Goal: Transaction & Acquisition: Purchase product/service

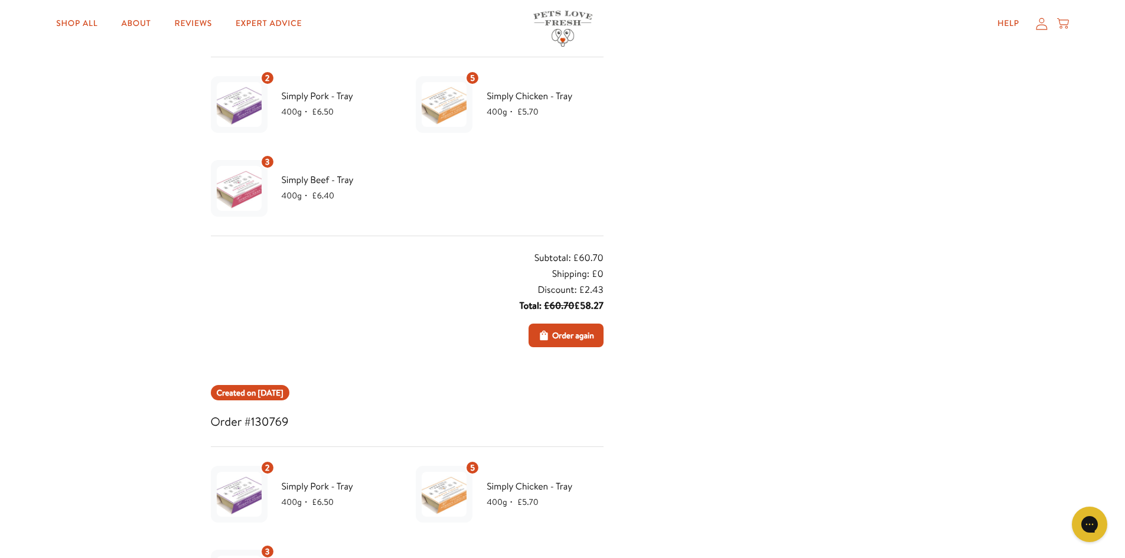
scroll to position [445, 0]
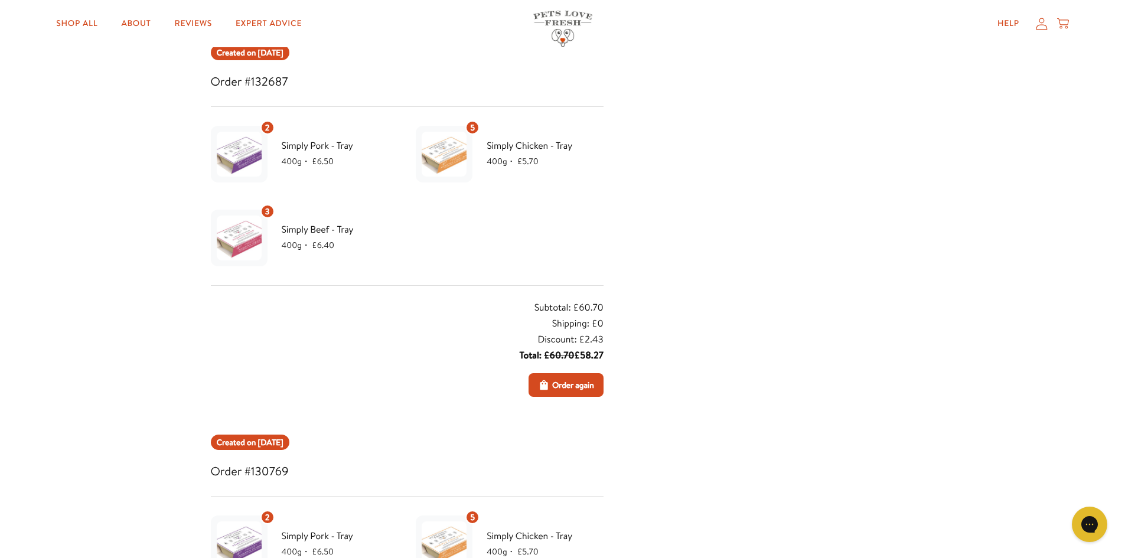
click at [1040, 24] on icon at bounding box center [1041, 23] width 12 height 12
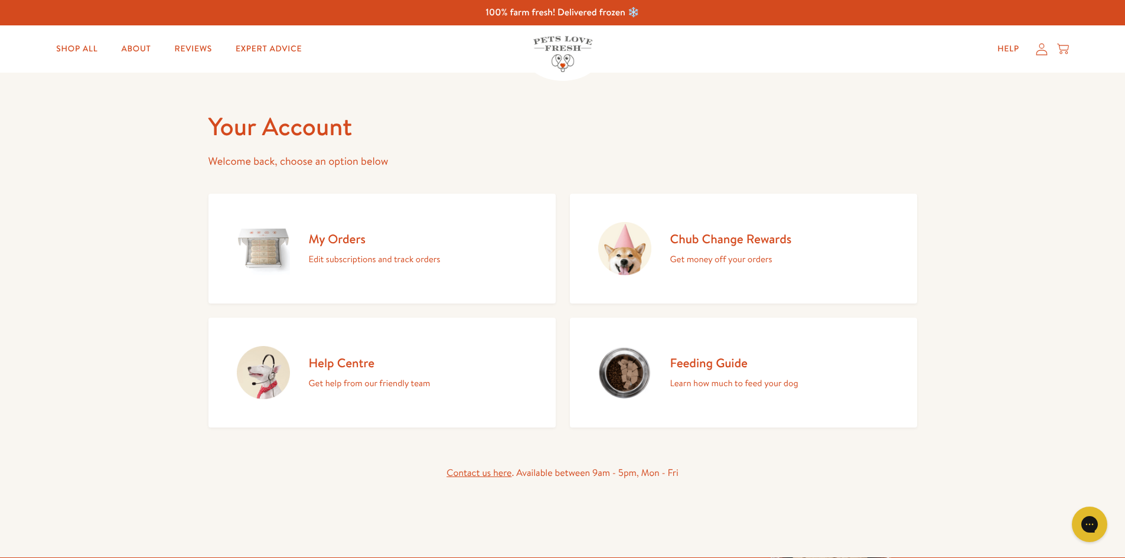
click at [751, 238] on h2 "Chub Change Rewards" at bounding box center [731, 239] width 122 height 16
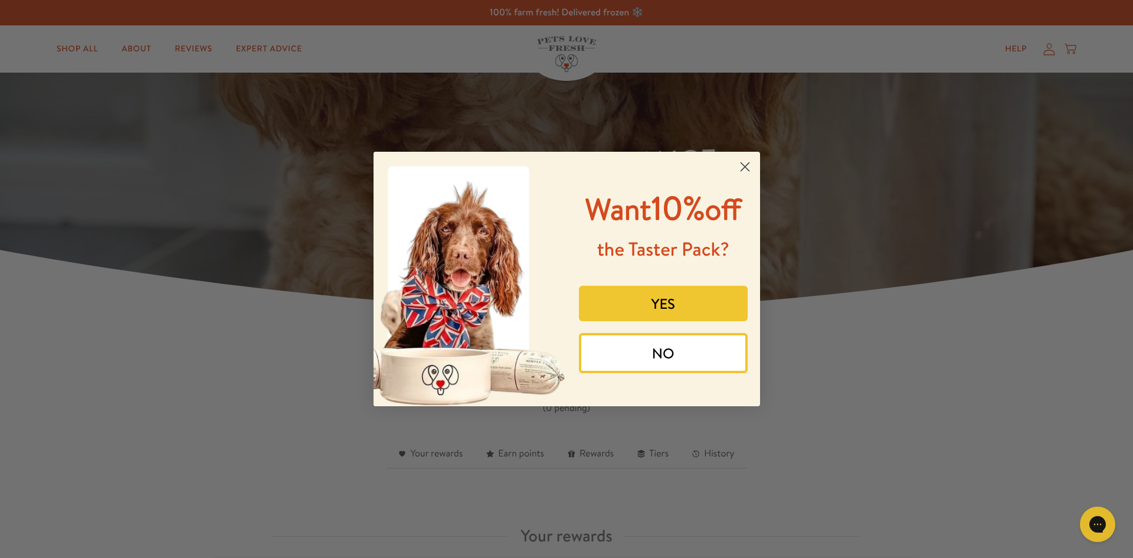
click at [744, 165] on circle "Close dialog" at bounding box center [744, 166] width 19 height 19
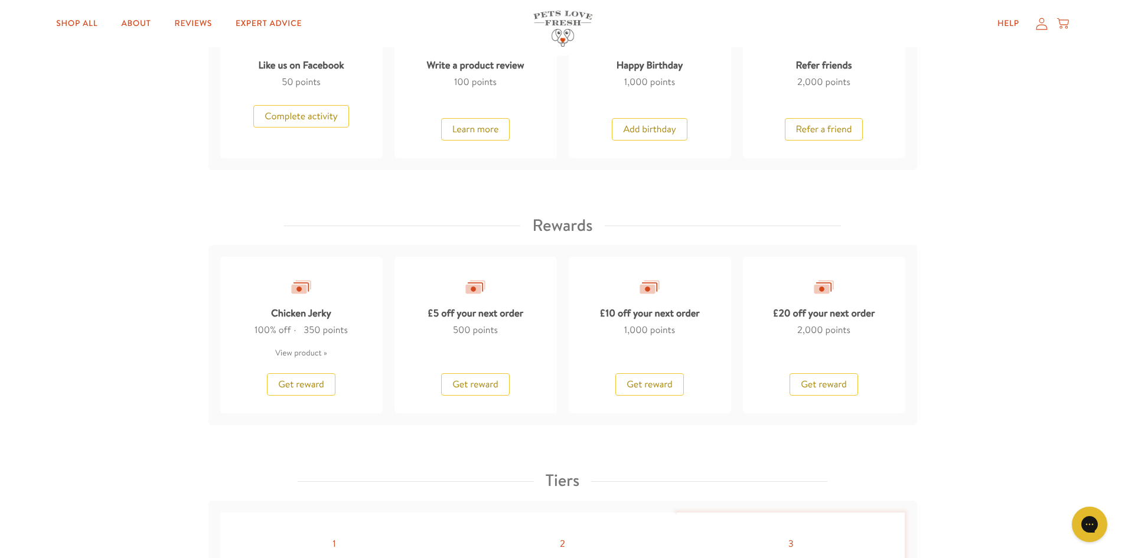
scroll to position [923, 0]
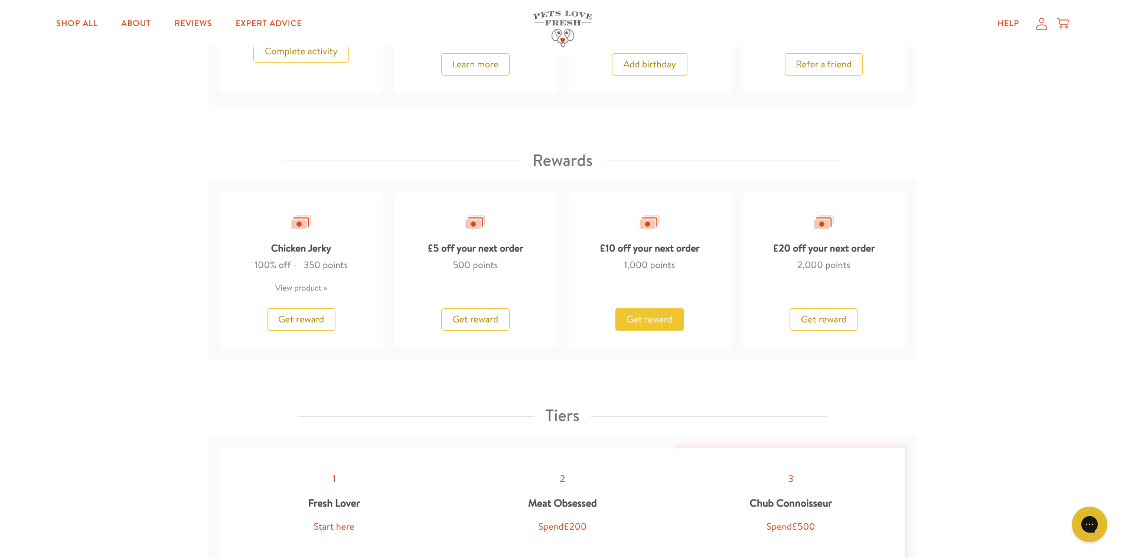
click at [658, 314] on span "Get reward" at bounding box center [649, 319] width 46 height 13
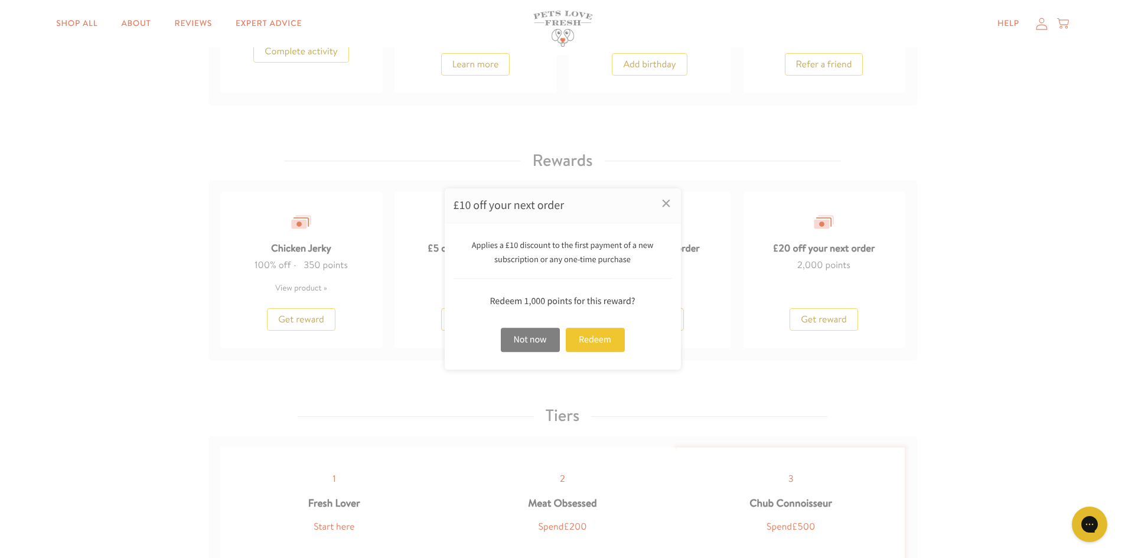
click at [536, 338] on div "Not now" at bounding box center [530, 340] width 59 height 24
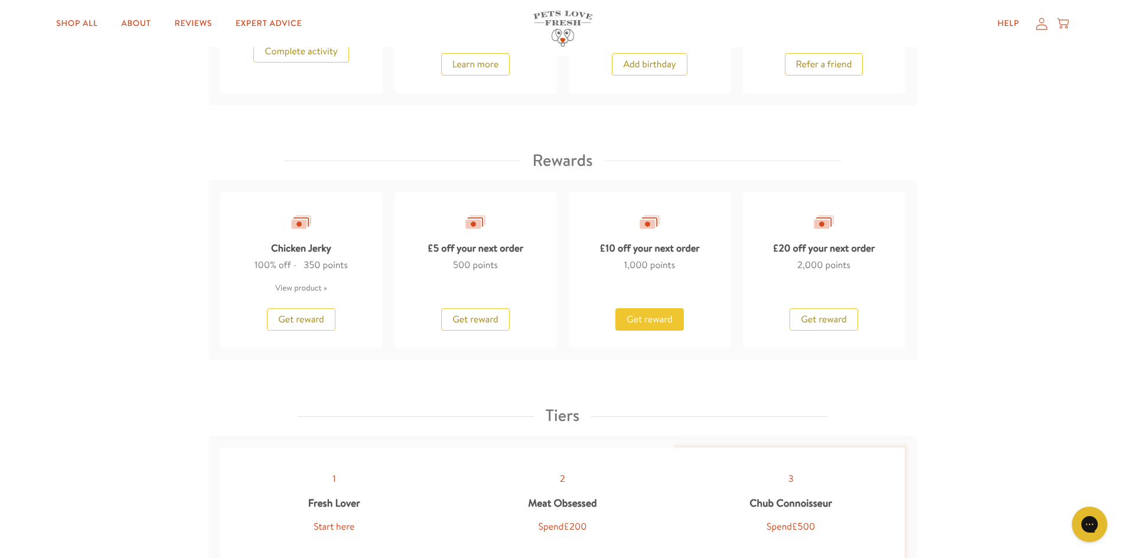
click at [649, 317] on span "Get reward" at bounding box center [649, 319] width 46 height 13
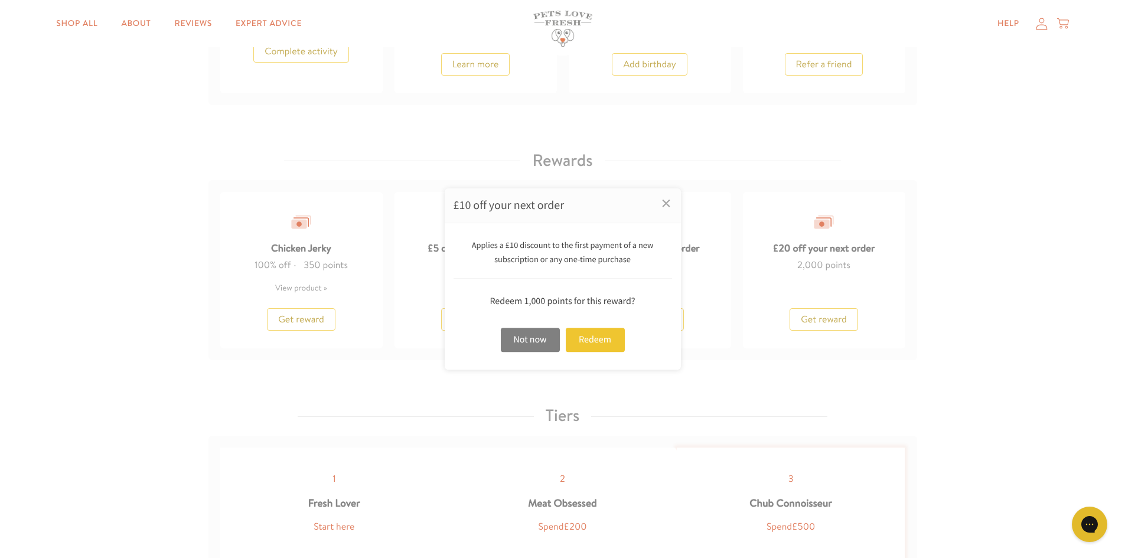
click at [530, 337] on div "Not now" at bounding box center [530, 340] width 59 height 24
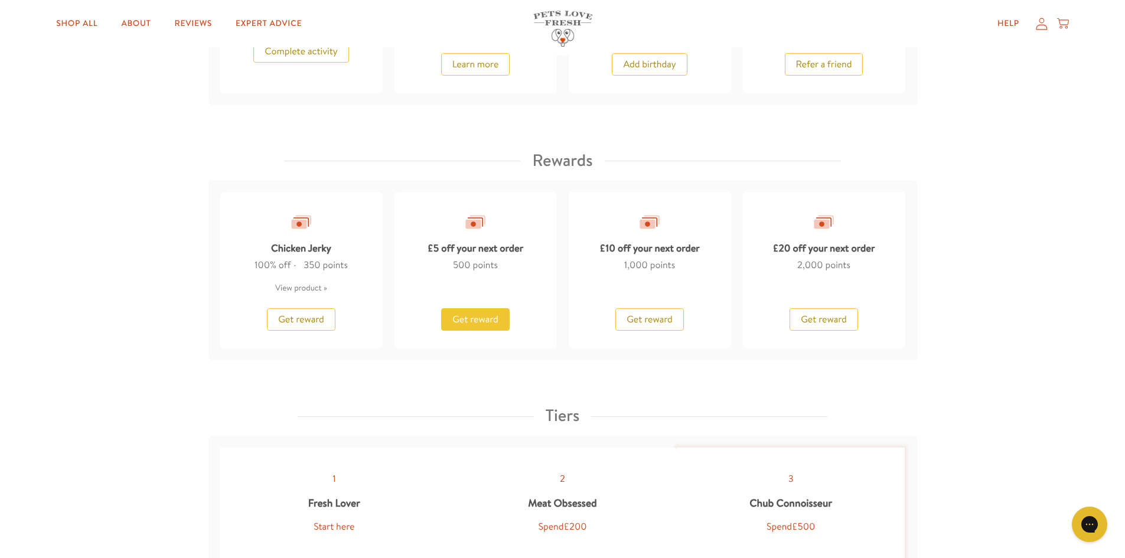
click at [496, 322] on span "Get reward" at bounding box center [475, 319] width 46 height 13
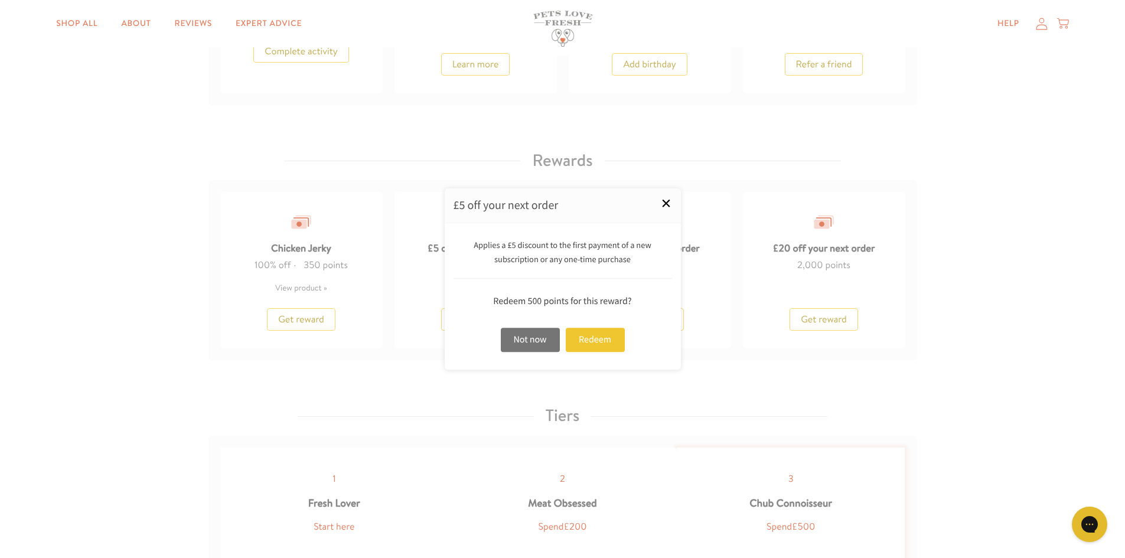
click at [666, 203] on link "×" at bounding box center [666, 203] width 30 height 30
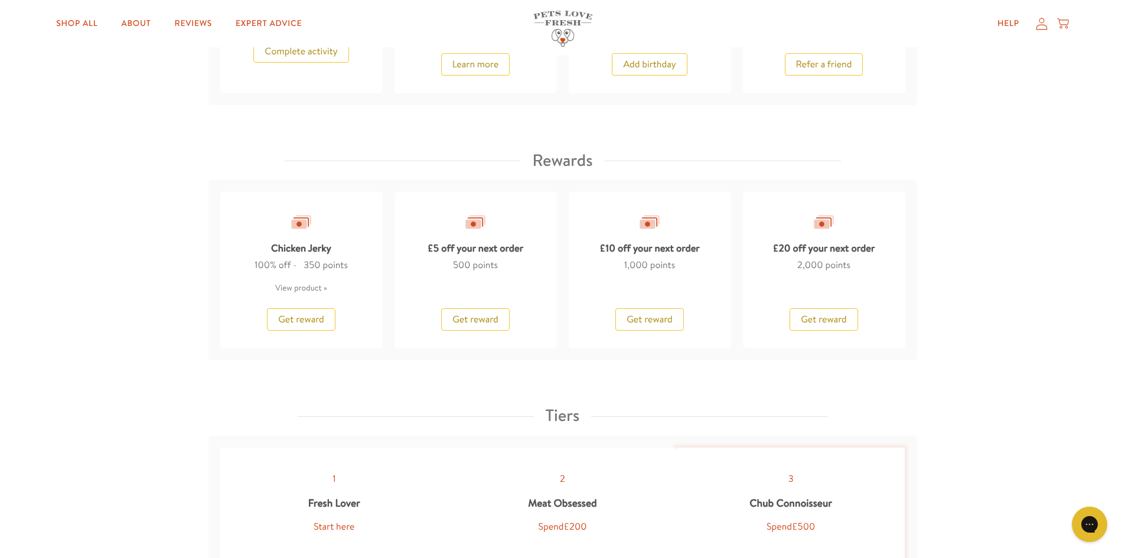
scroll to position [435, 0]
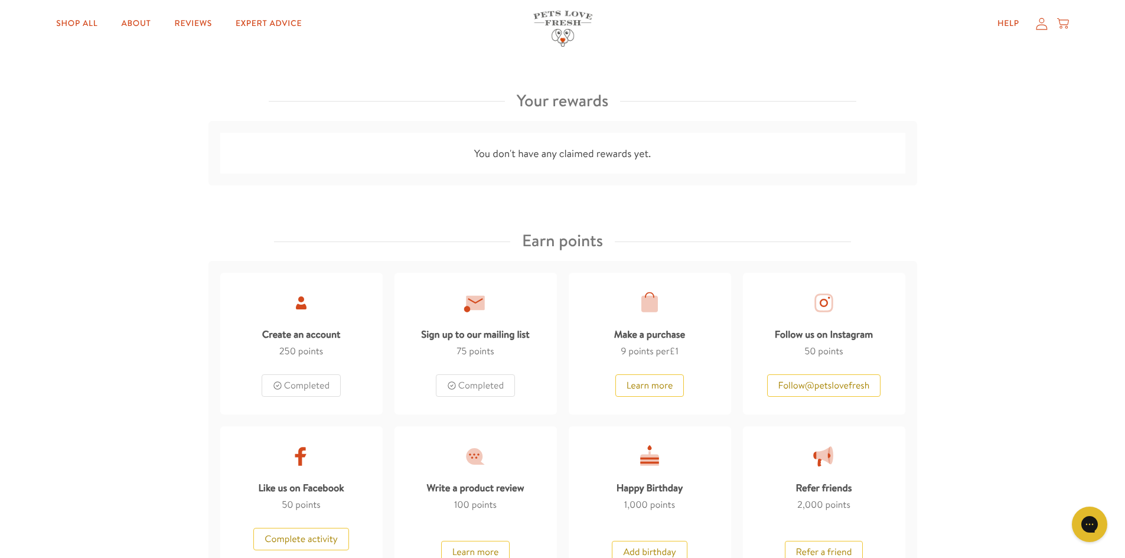
click at [1042, 27] on icon at bounding box center [1041, 23] width 12 height 12
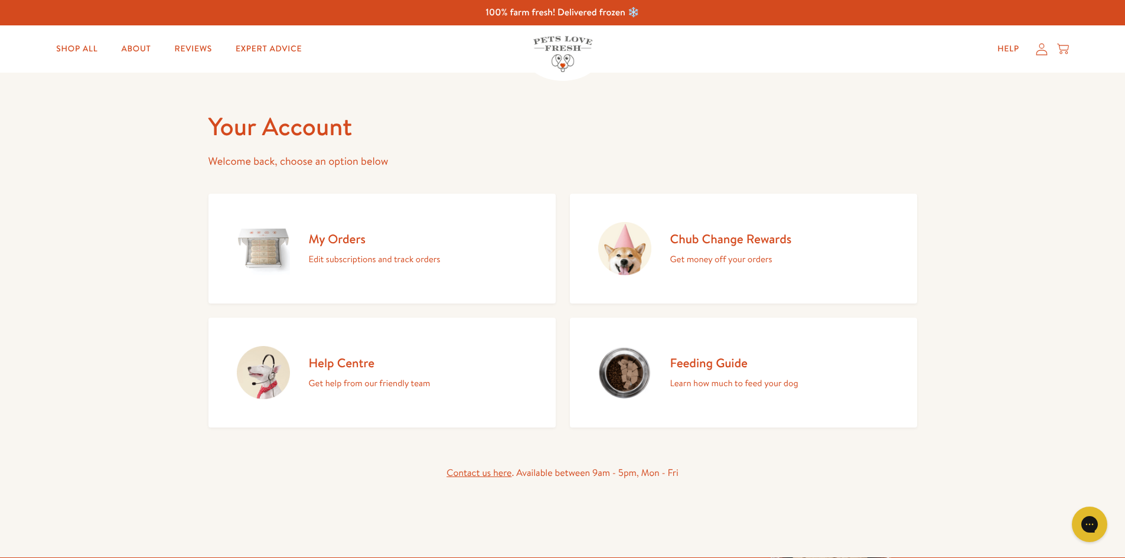
click at [325, 249] on div "My Orders Edit subscriptions and track orders" at bounding box center [375, 249] width 132 height 36
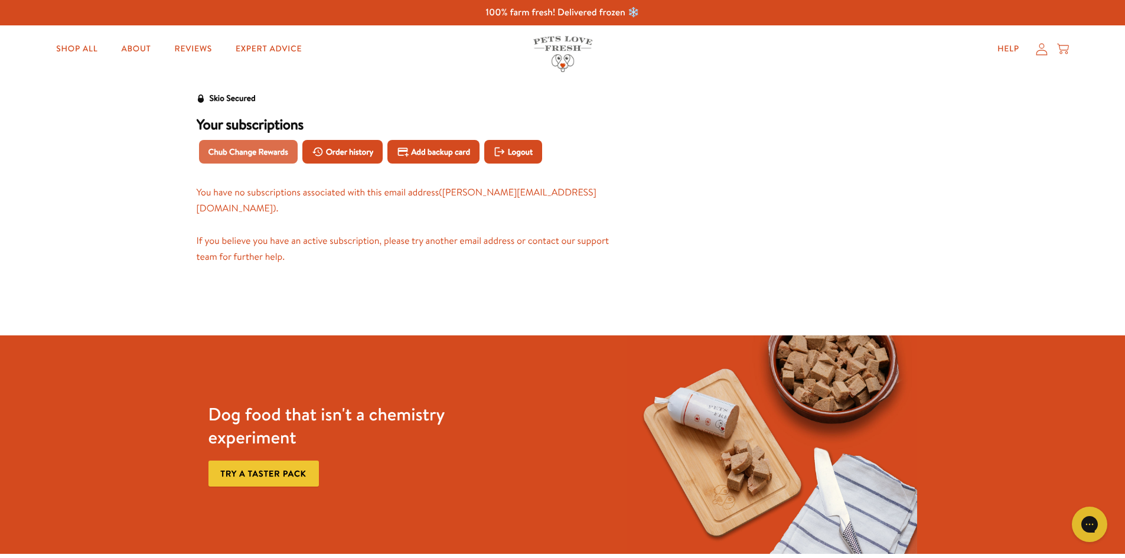
click at [251, 153] on span "Chub Change Rewards" at bounding box center [248, 151] width 80 height 13
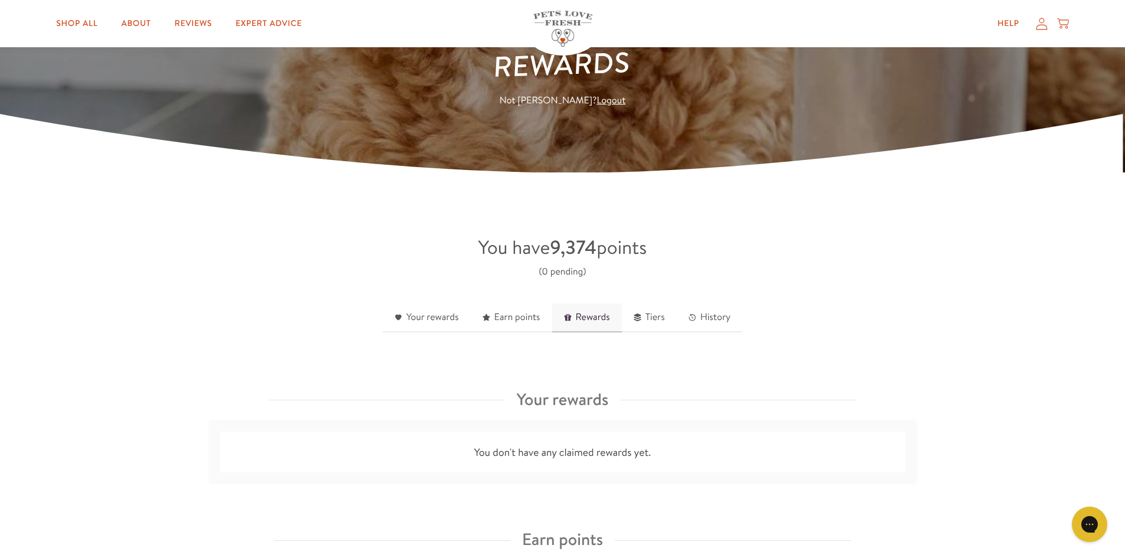
scroll to position [118, 0]
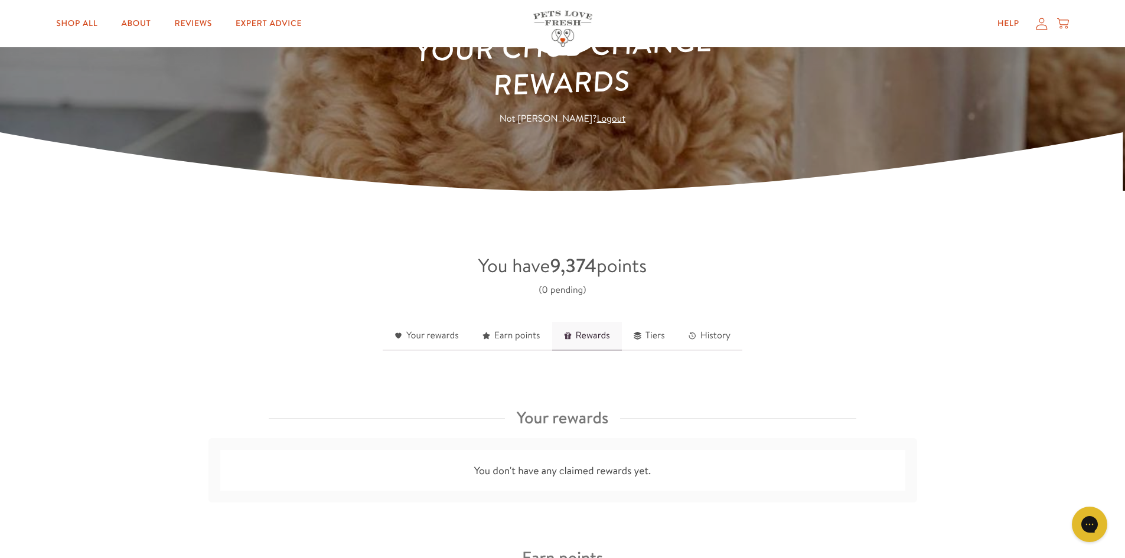
click at [581, 337] on link "Rewards" at bounding box center [587, 336] width 70 height 29
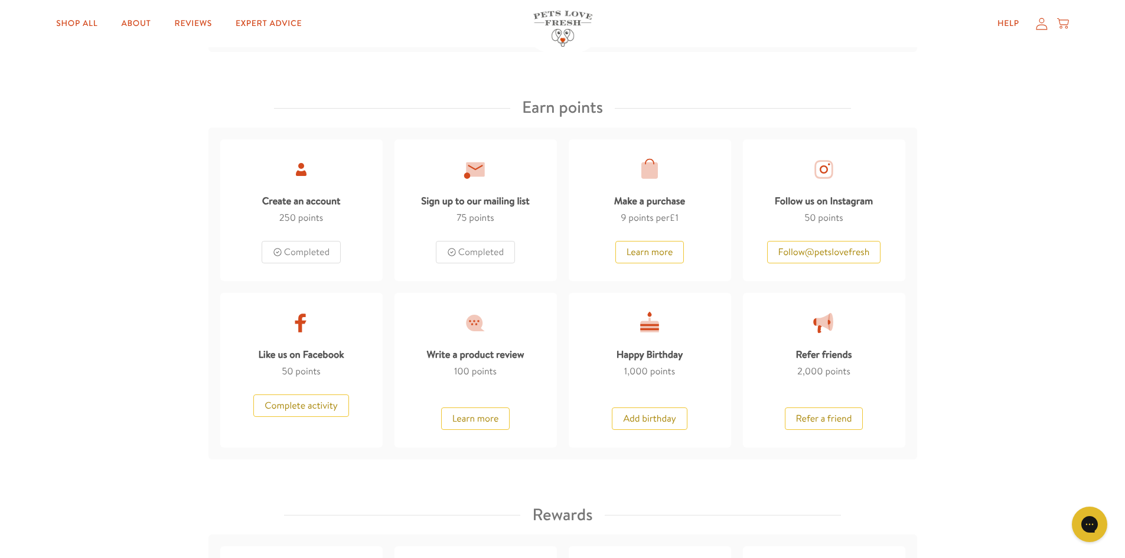
scroll to position [81, 0]
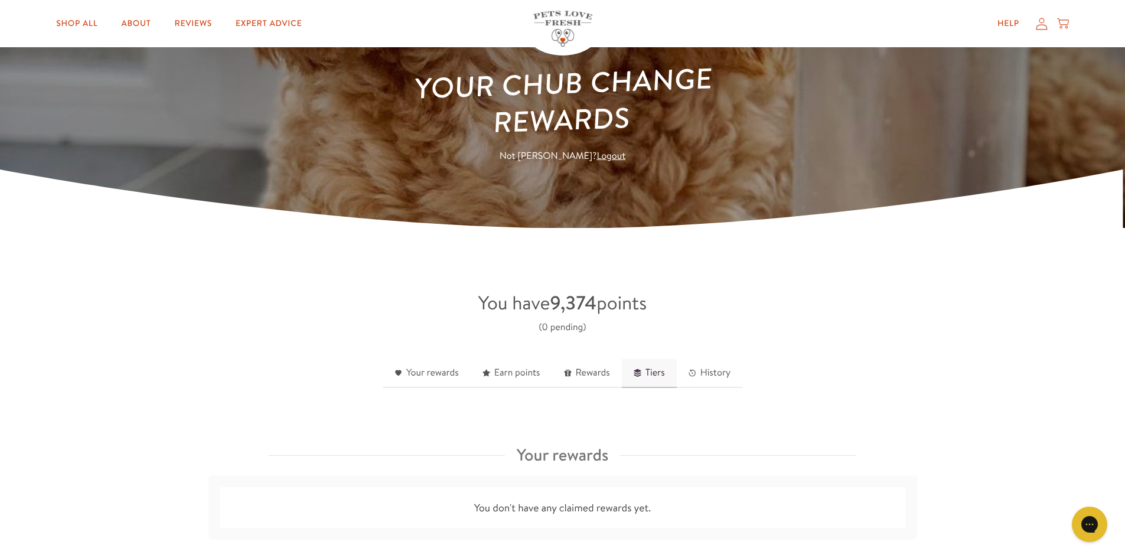
click at [655, 374] on link "Tiers" at bounding box center [649, 373] width 55 height 29
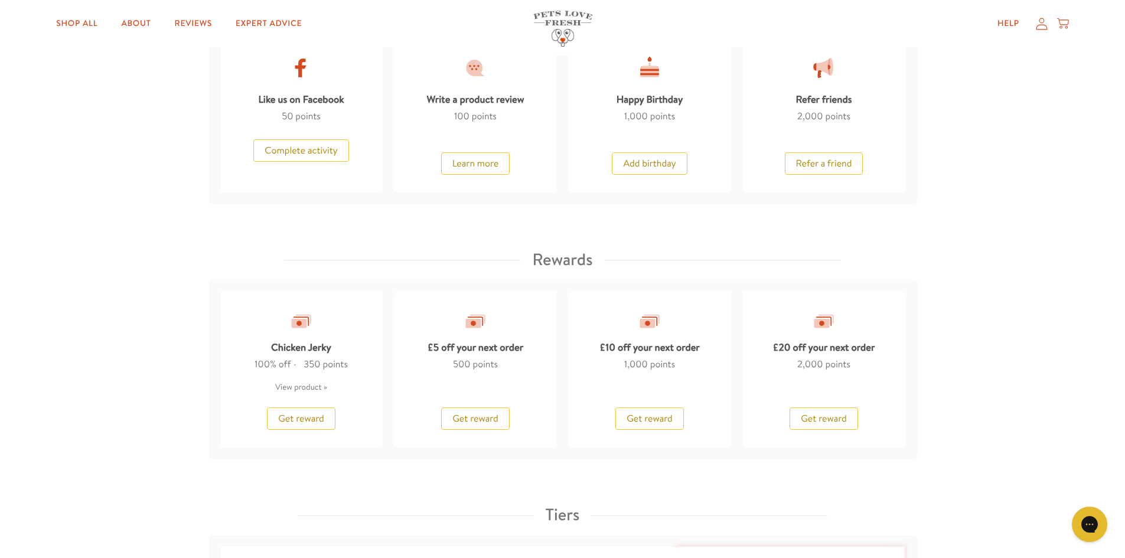
scroll to position [336, 0]
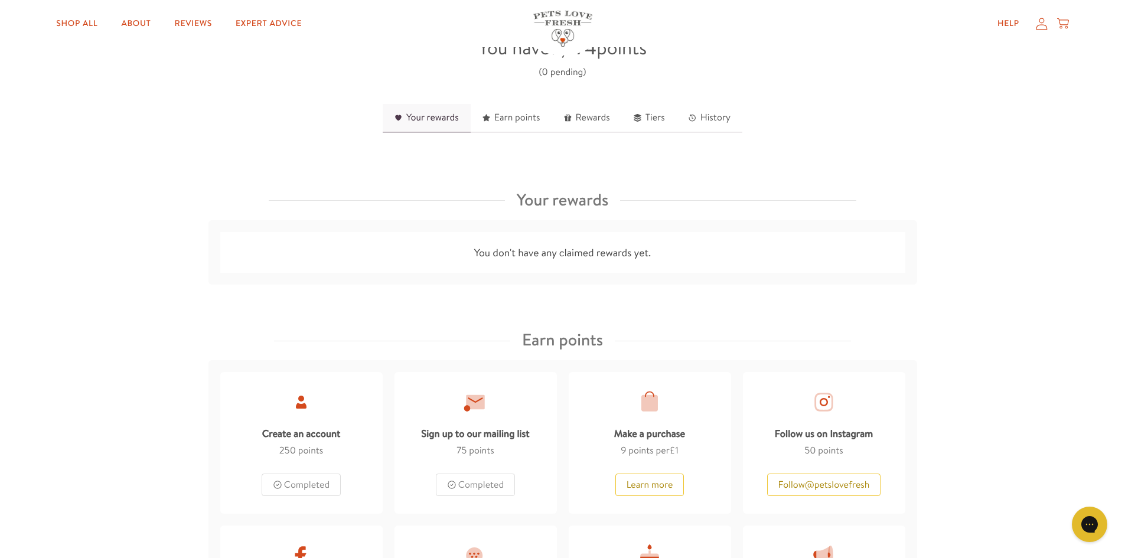
click at [412, 120] on link "Your rewards" at bounding box center [427, 118] width 88 height 29
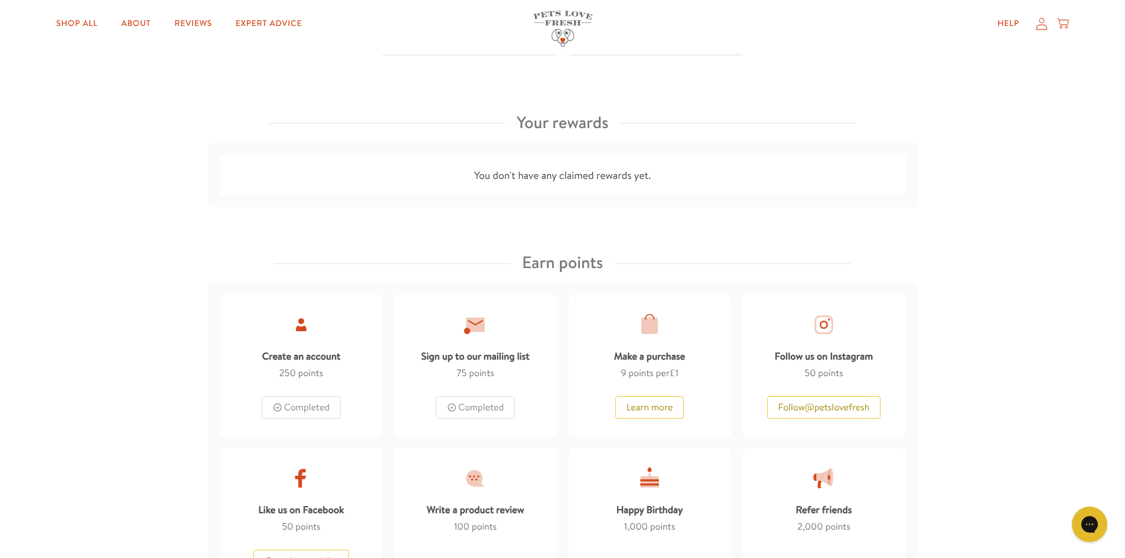
scroll to position [392, 0]
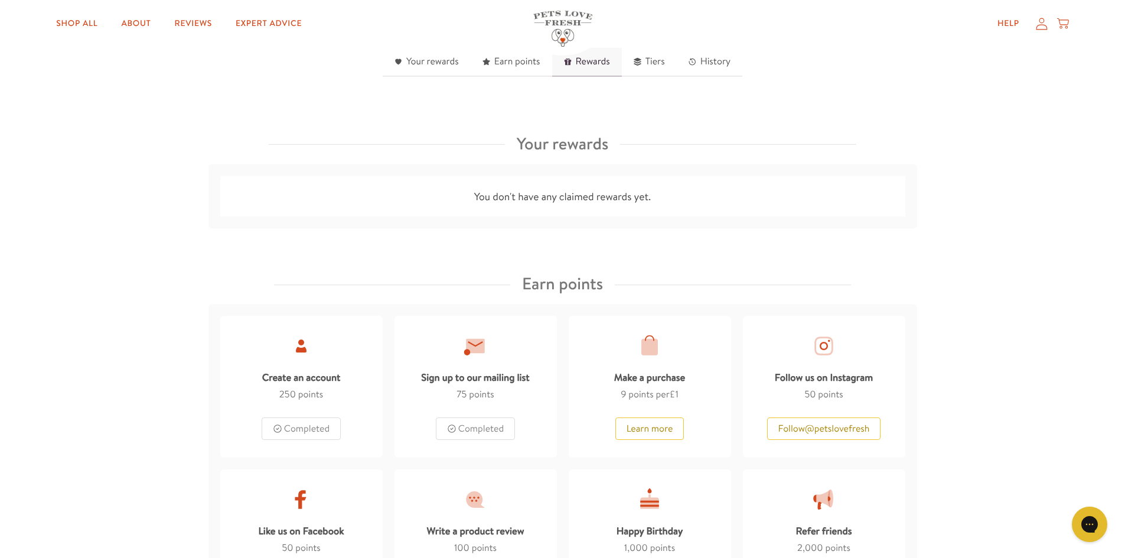
click at [570, 61] on link "Rewards" at bounding box center [587, 62] width 70 height 29
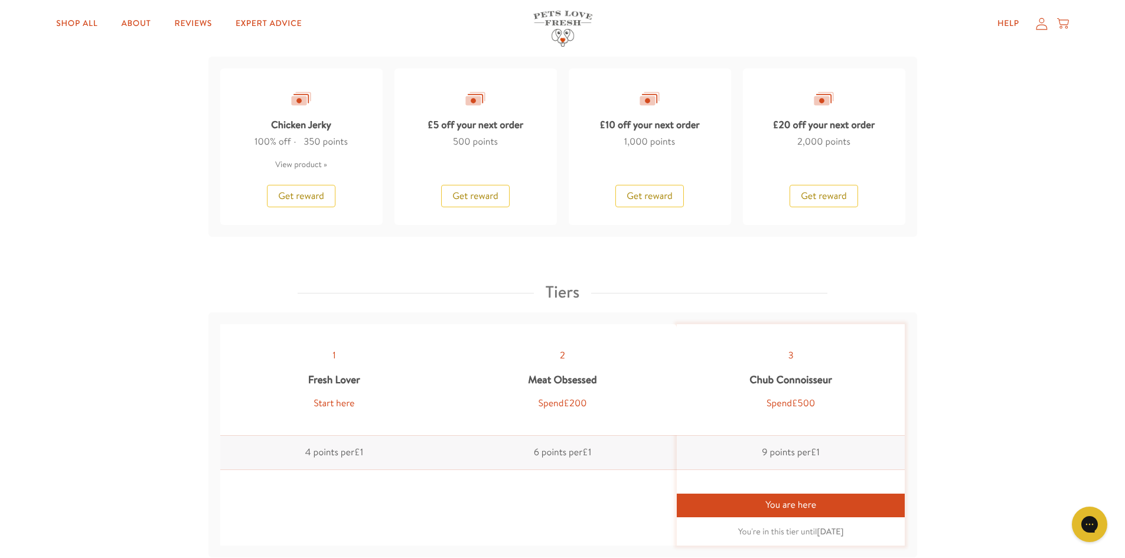
scroll to position [1056, 0]
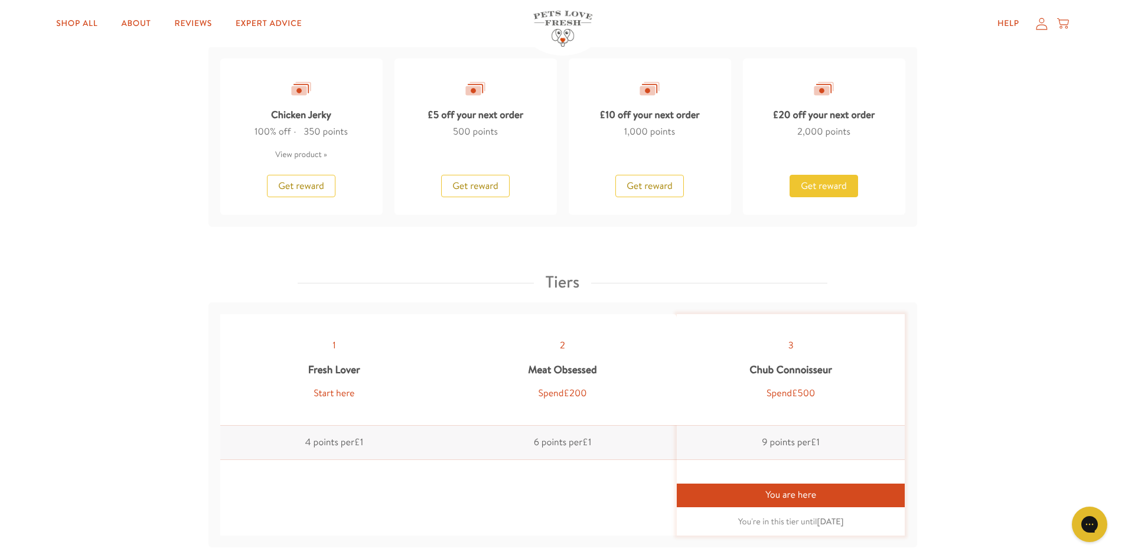
click at [827, 183] on span "Get reward" at bounding box center [824, 185] width 46 height 13
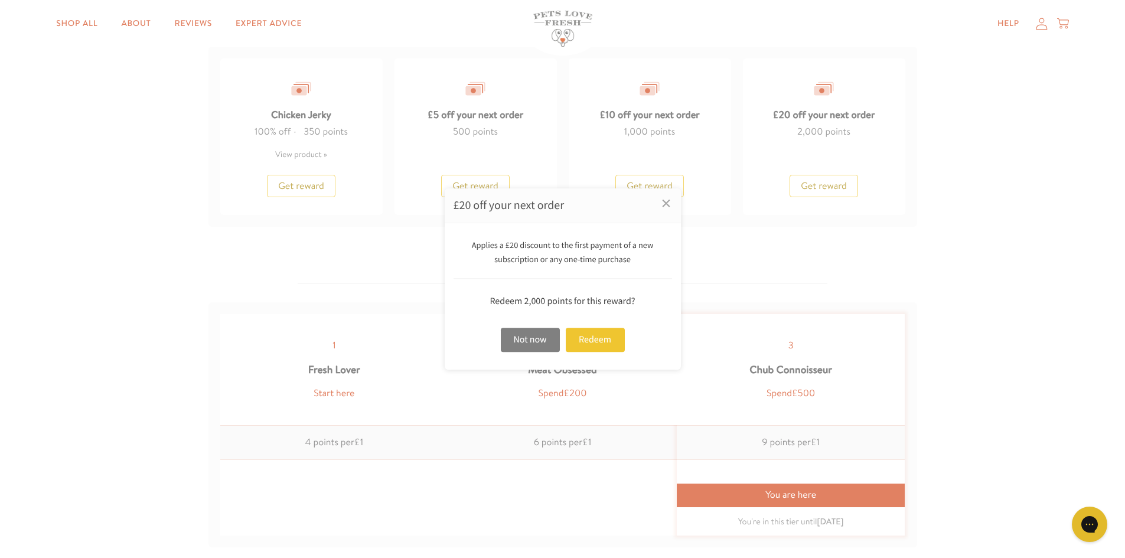
click at [538, 338] on div "Not now" at bounding box center [530, 340] width 59 height 24
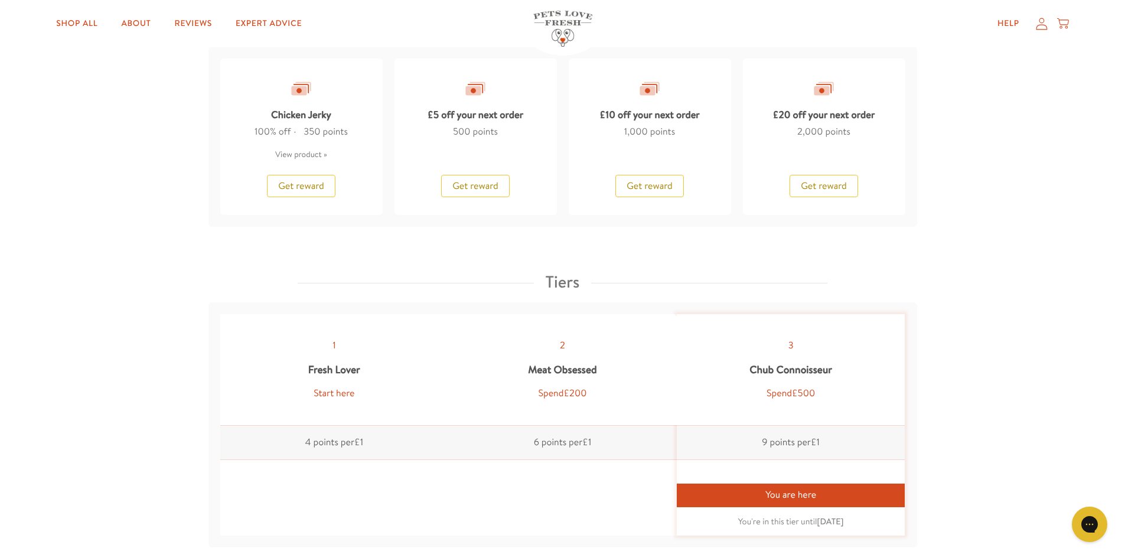
click at [807, 491] on div "You are here" at bounding box center [791, 495] width 228 height 23
click at [831, 185] on span "Get reward" at bounding box center [824, 185] width 46 height 13
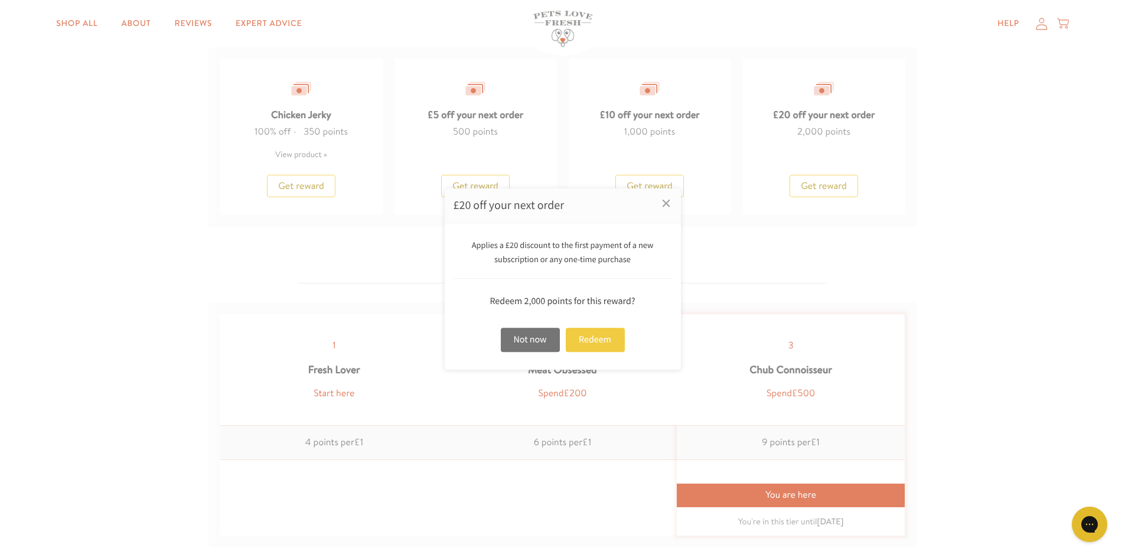
click at [599, 335] on div "Redeem" at bounding box center [595, 340] width 59 height 24
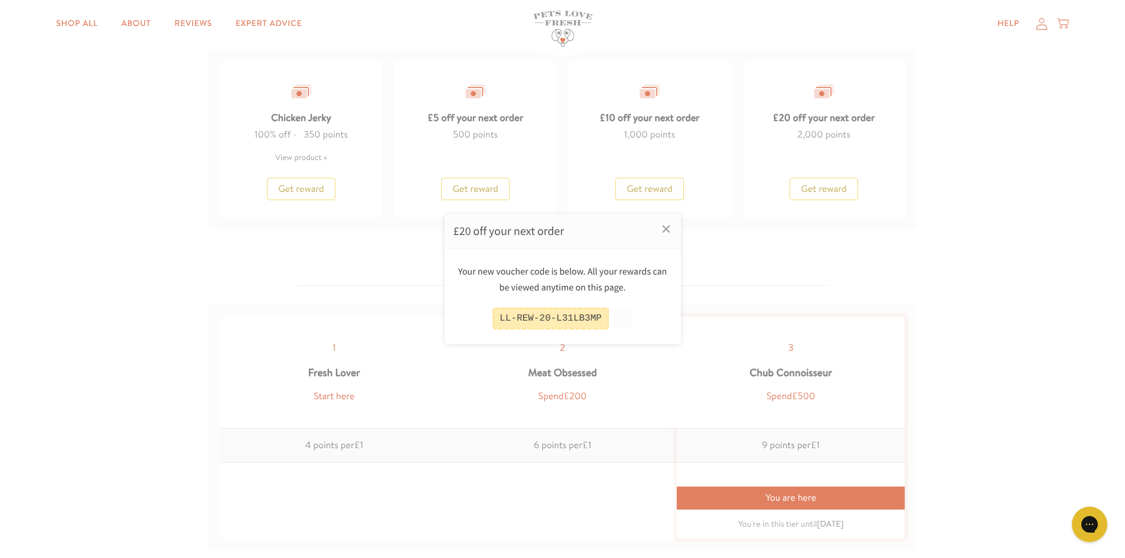
scroll to position [1059, 0]
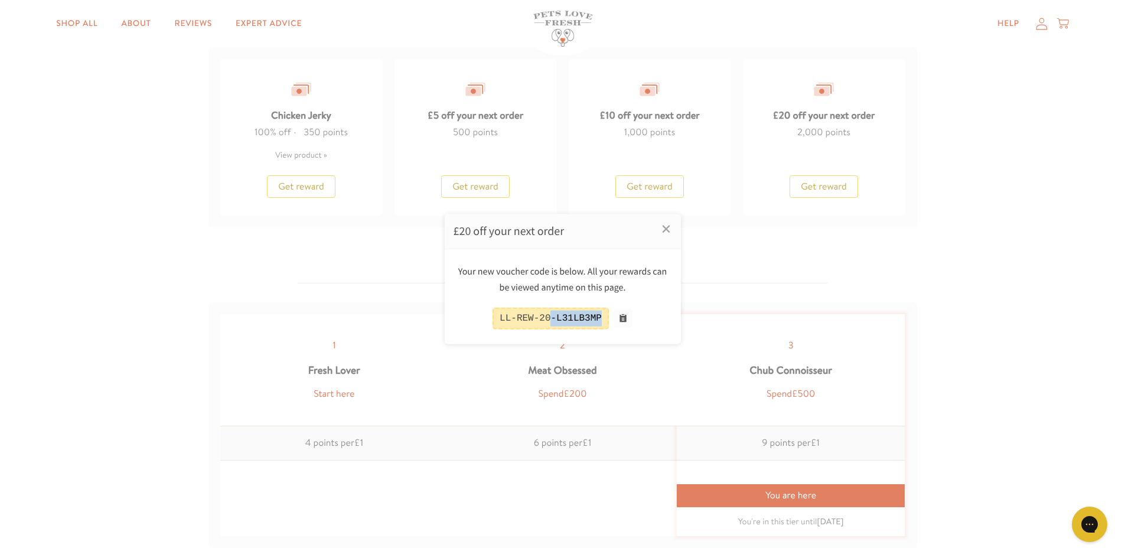
drag, startPoint x: 600, startPoint y: 316, endPoint x: 543, endPoint y: 320, distance: 57.4
click at [545, 320] on div "LL-REW-20-L31LB3MP" at bounding box center [550, 319] width 116 height 22
click at [618, 319] on button at bounding box center [622, 318] width 19 height 19
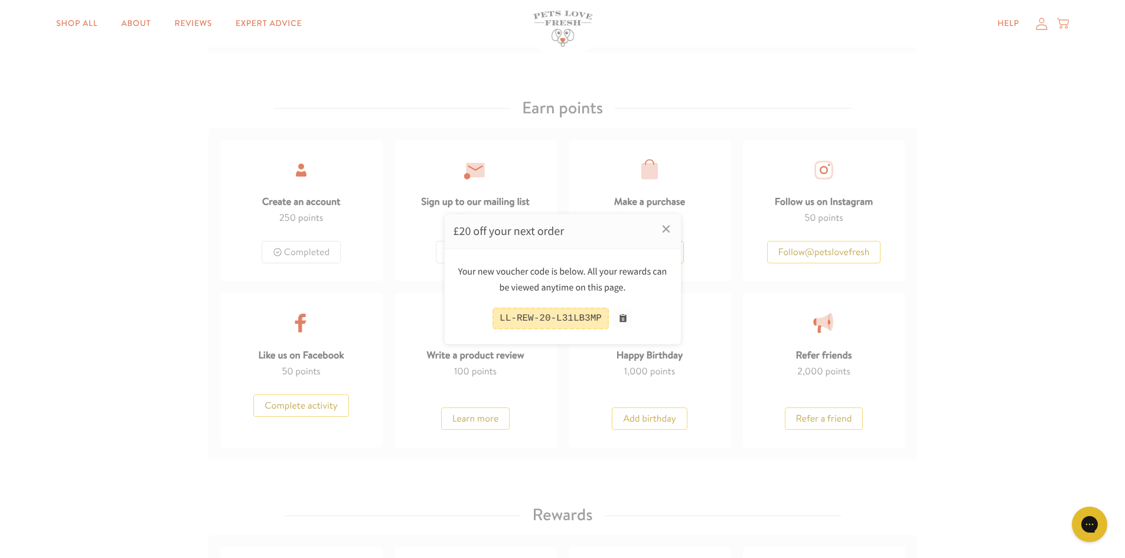
click at [1043, 22] on div at bounding box center [562, 279] width 1125 height 558
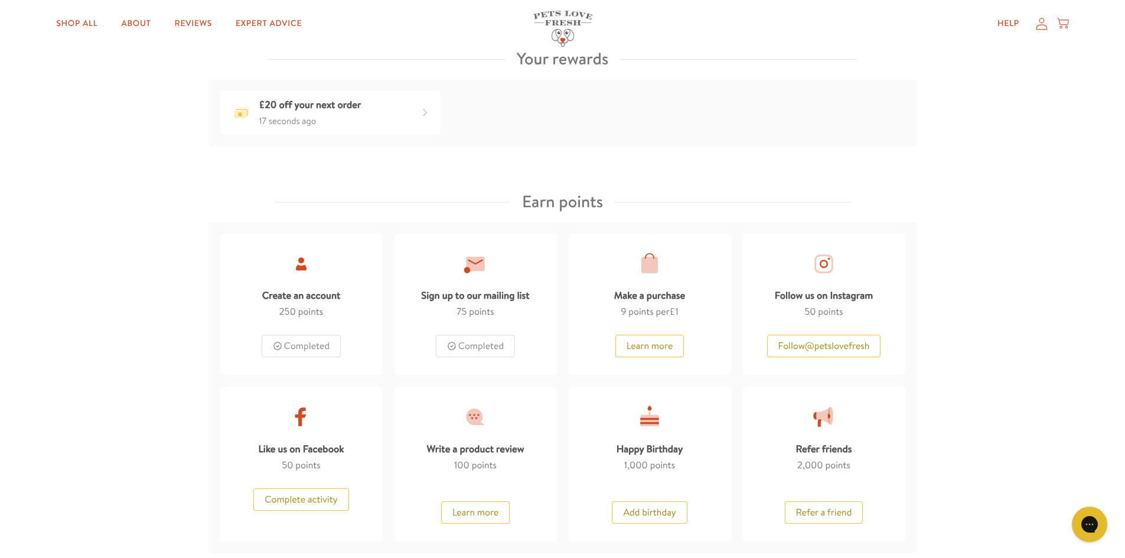
scroll to position [0, 0]
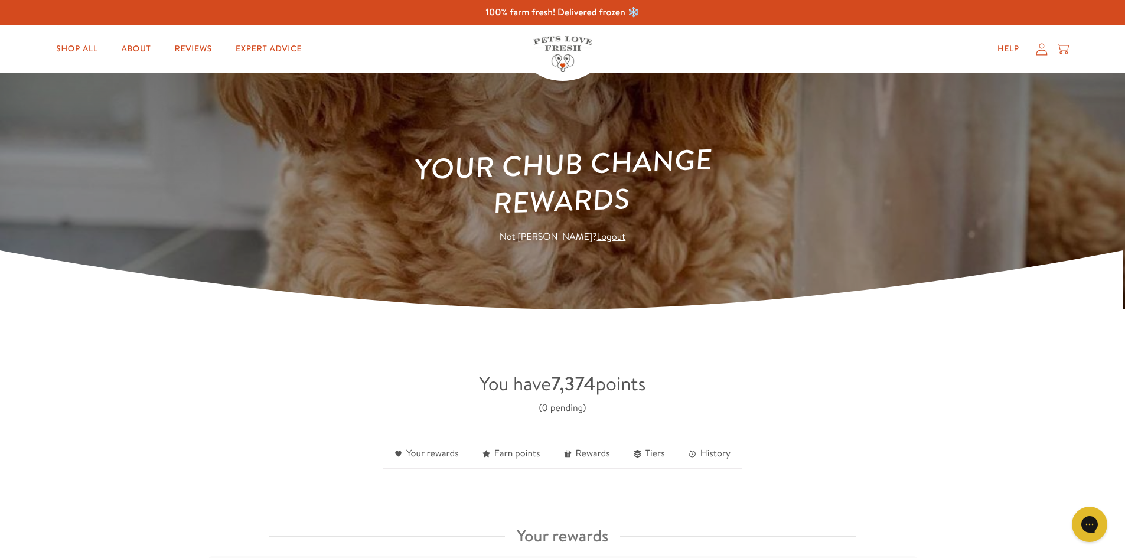
click at [1040, 50] on icon at bounding box center [1040, 49] width 11 height 12
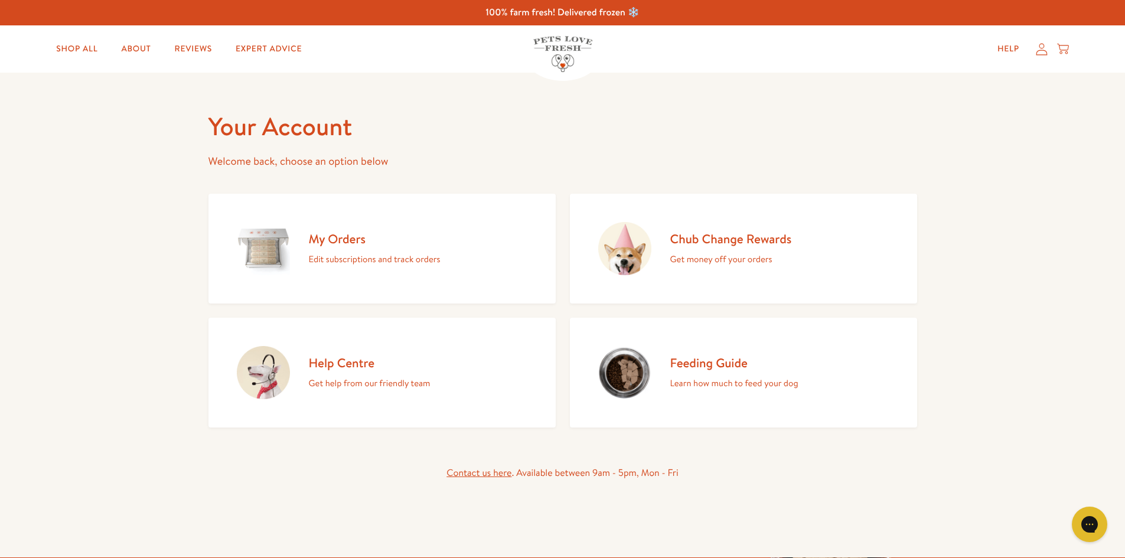
click at [339, 242] on h2 "My Orders" at bounding box center [375, 239] width 132 height 16
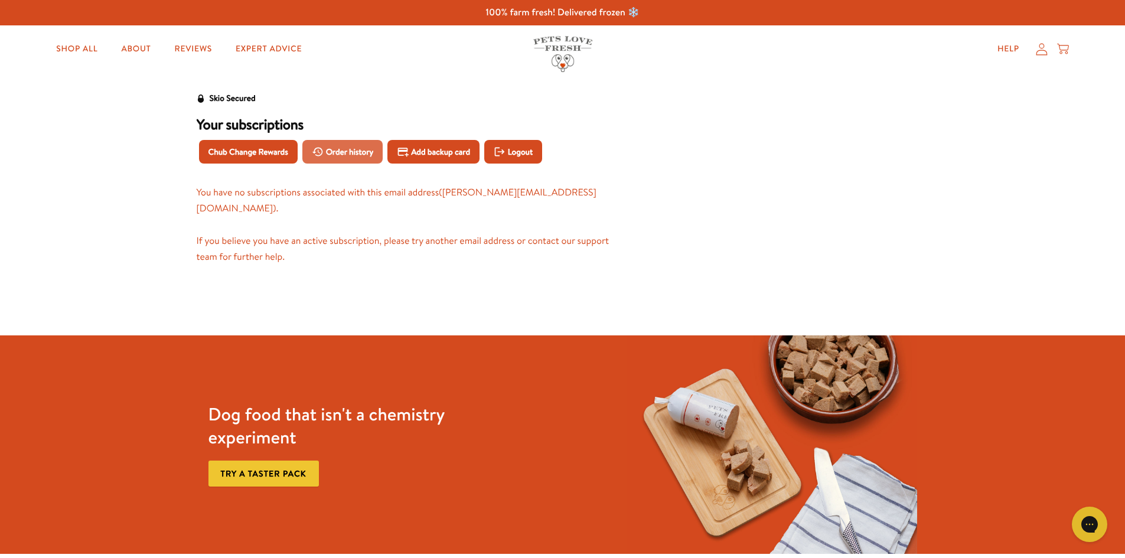
click at [342, 146] on span "Order history" at bounding box center [350, 151] width 48 height 13
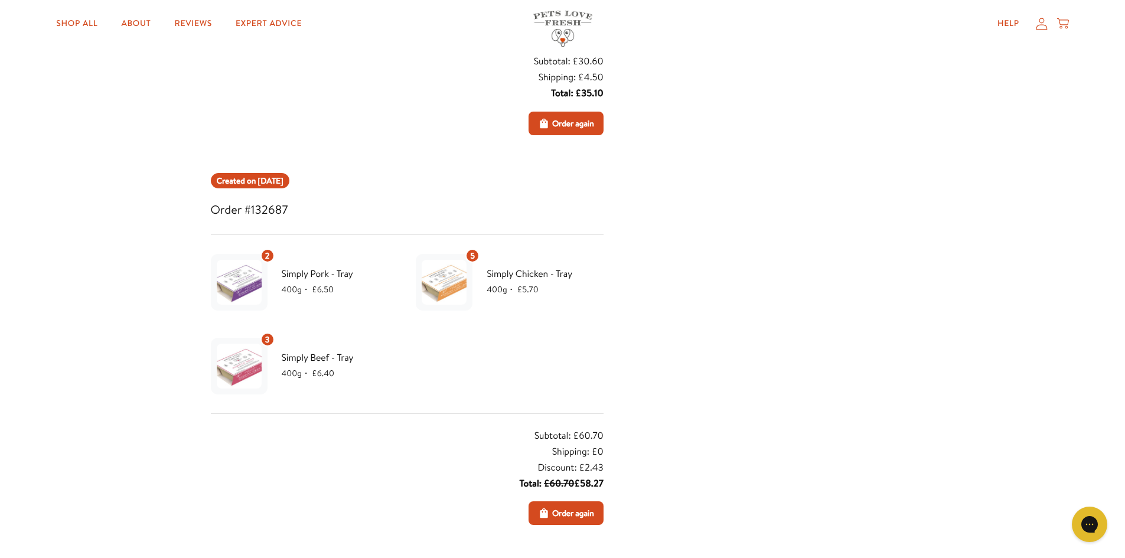
scroll to position [295, 0]
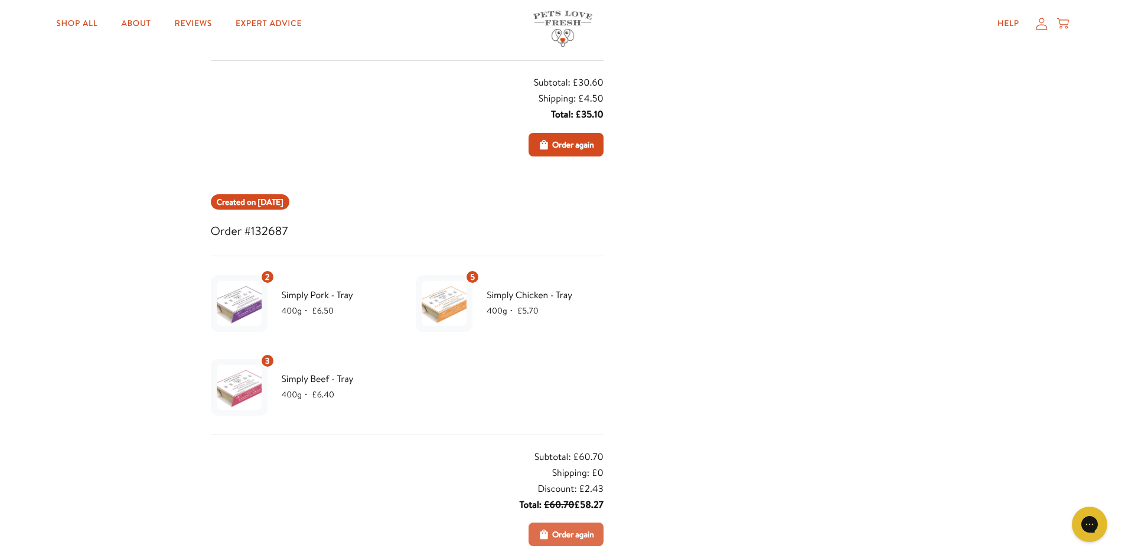
click at [565, 534] on span "Order again" at bounding box center [573, 534] width 42 height 13
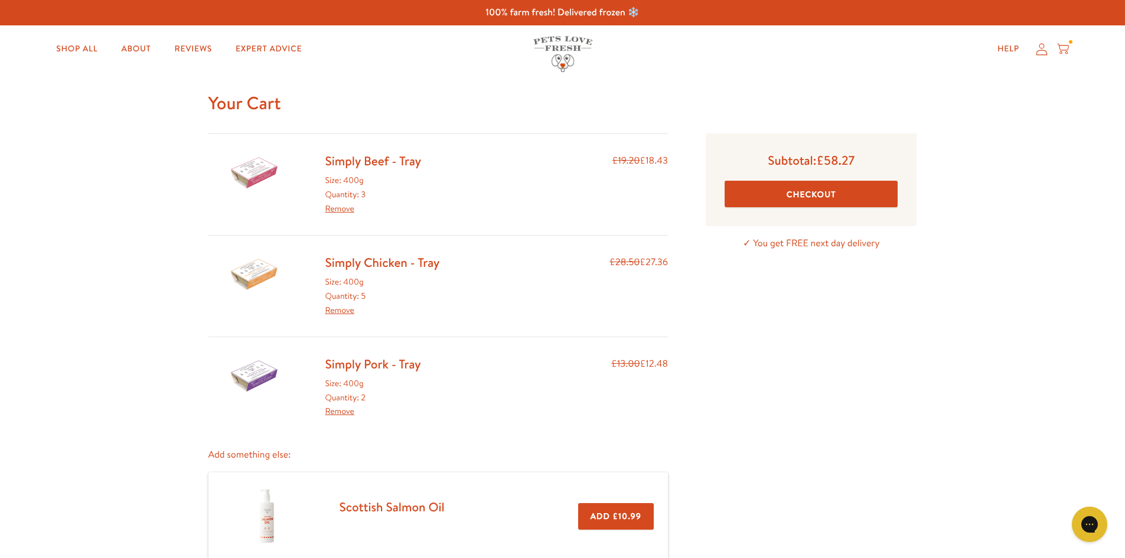
click at [819, 192] on button "Checkout" at bounding box center [810, 194] width 173 height 27
